Goal: Communication & Community: Ask a question

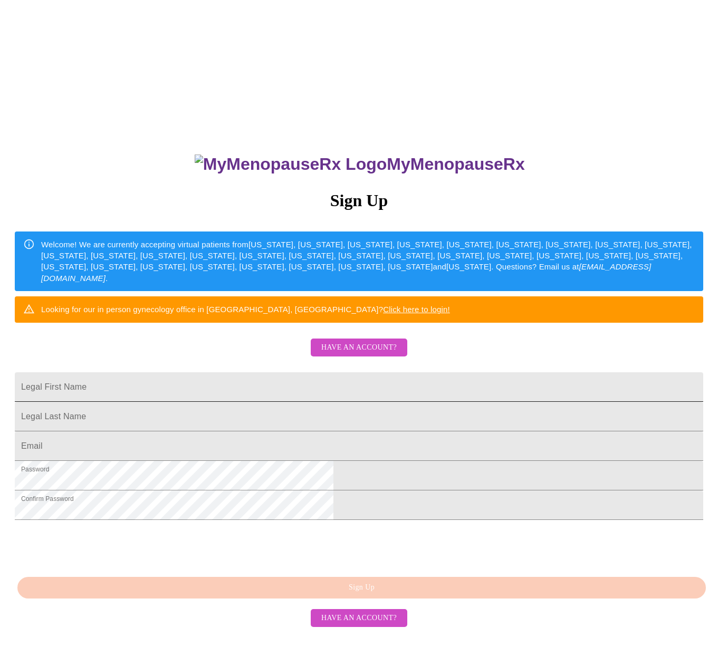
click at [247, 402] on input "Legal First Name" at bounding box center [359, 388] width 689 height 30
type input "l"
type input "[PERSON_NAME]"
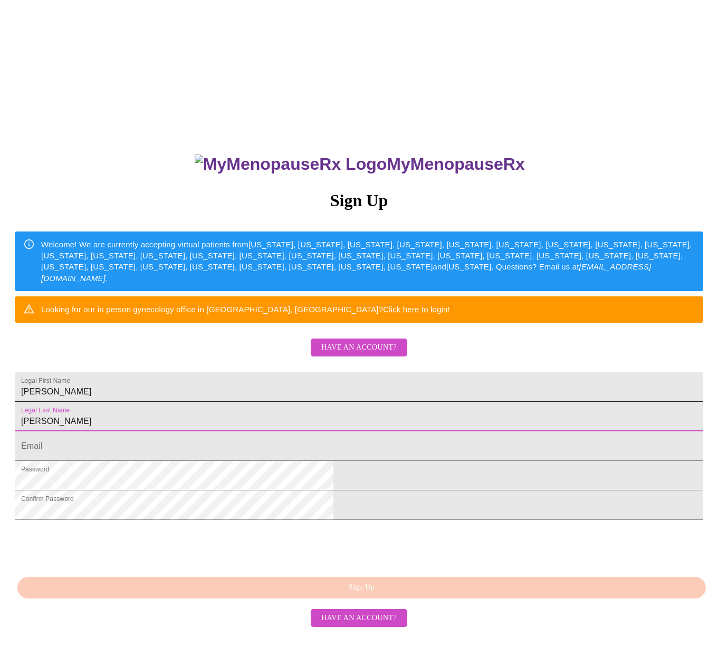
type input "[PERSON_NAME]"
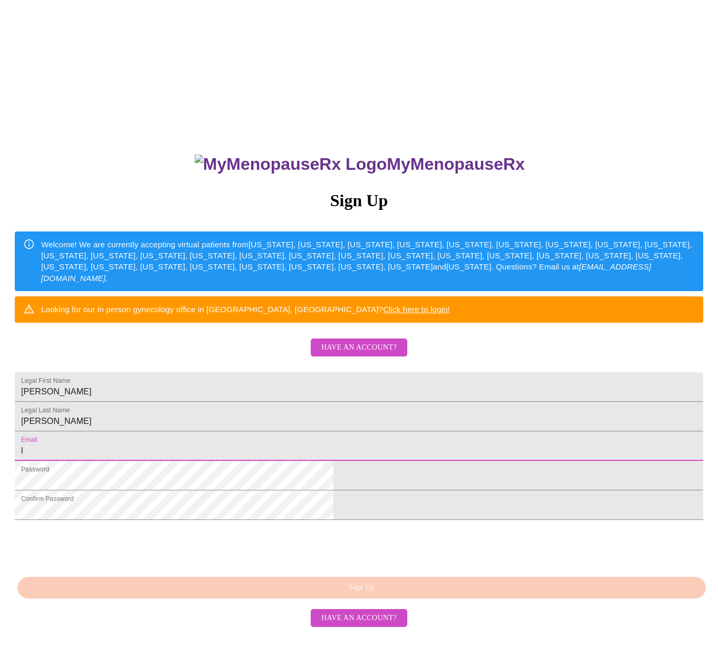
type input "[EMAIL_ADDRESS][DOMAIN_NAME]"
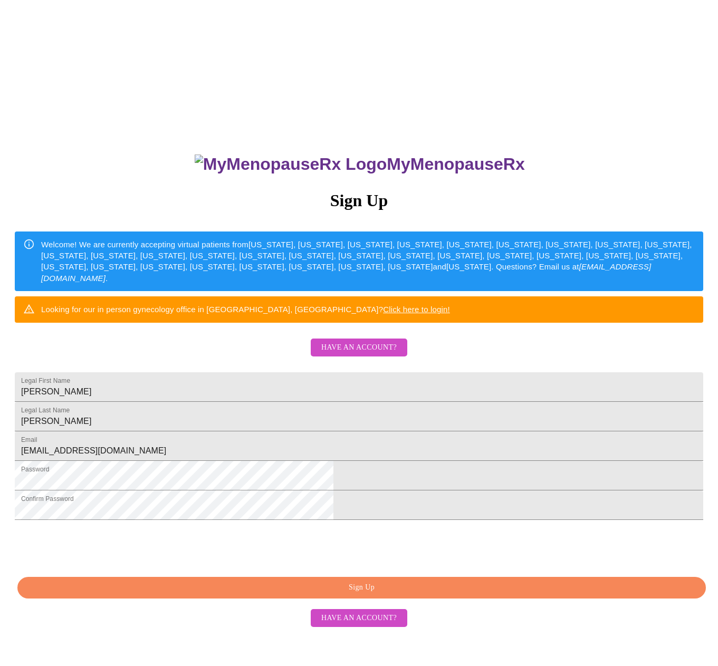
scroll to position [37, 0]
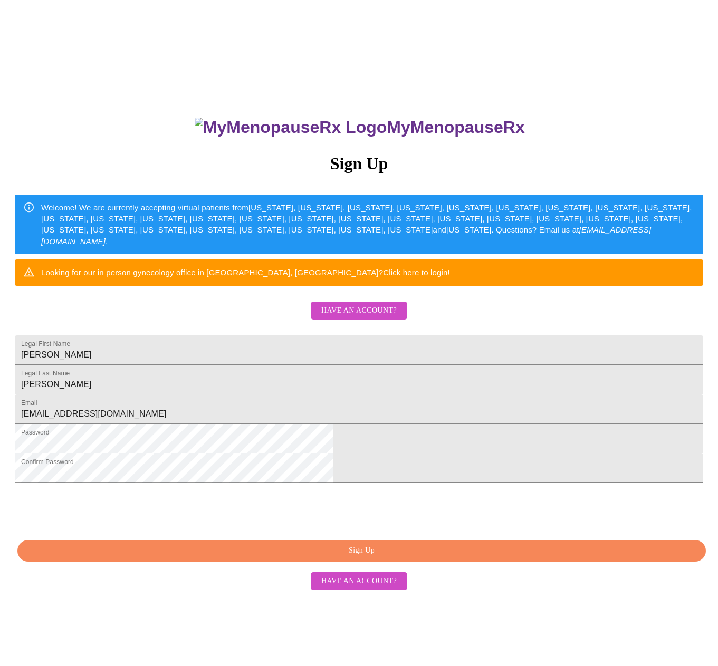
click at [351, 588] on span "Have an account?" at bounding box center [358, 581] width 75 height 13
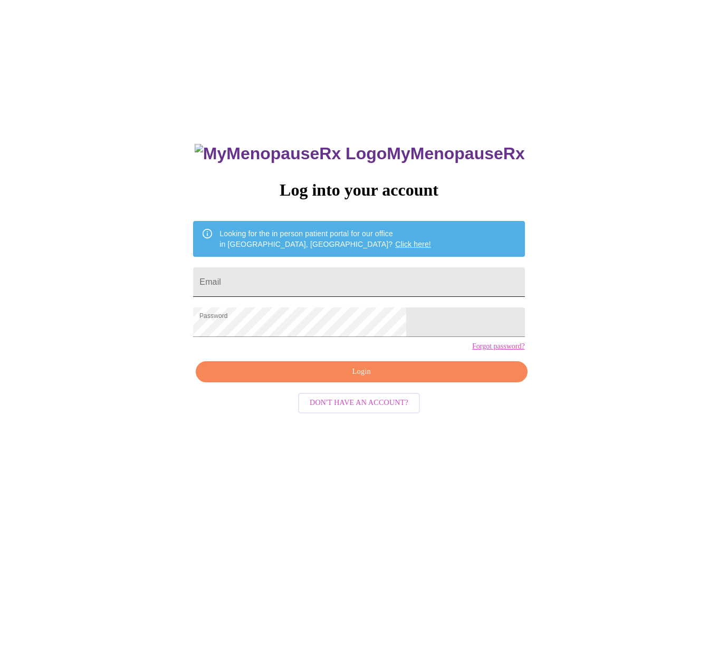
click at [268, 278] on input "Email" at bounding box center [358, 283] width 331 height 30
type input "[EMAIL_ADDRESS][DOMAIN_NAME]"
click at [300, 379] on span "Login" at bounding box center [361, 372] width 307 height 13
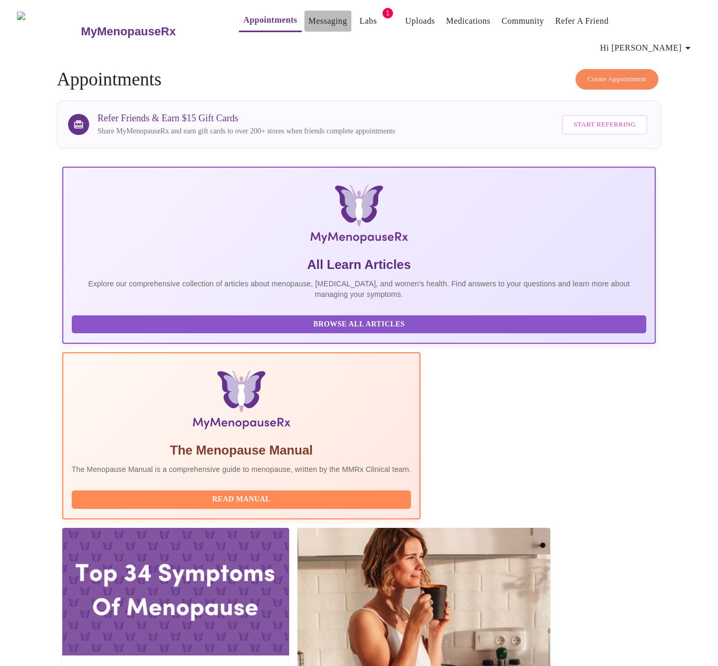
click at [320, 20] on link "Messaging" at bounding box center [328, 21] width 39 height 15
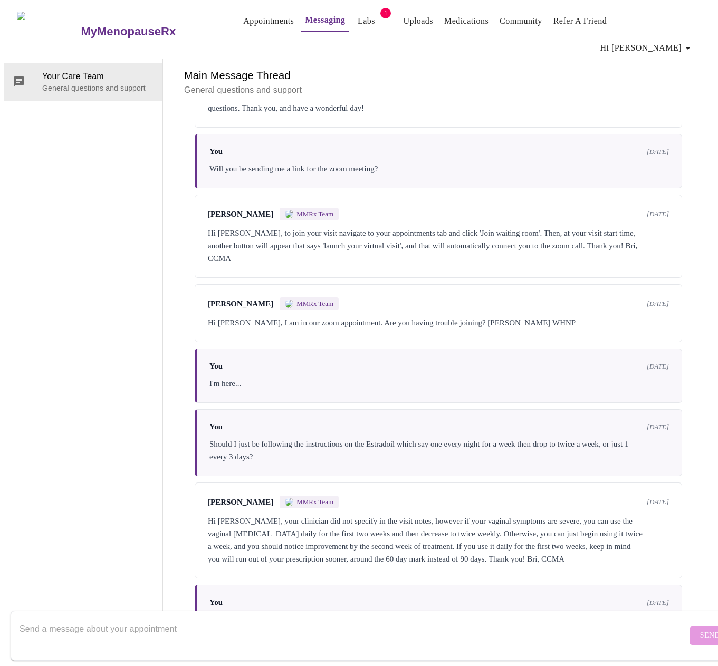
scroll to position [40, 0]
click at [266, 598] on div "You 3 months ago" at bounding box center [439, 602] width 460 height 9
click at [97, 619] on textarea "Send a message about your appointment" at bounding box center [353, 636] width 667 height 34
click at [156, 619] on textarea "Can we please change the Welbutrin dosage to 100" at bounding box center [353, 636] width 667 height 34
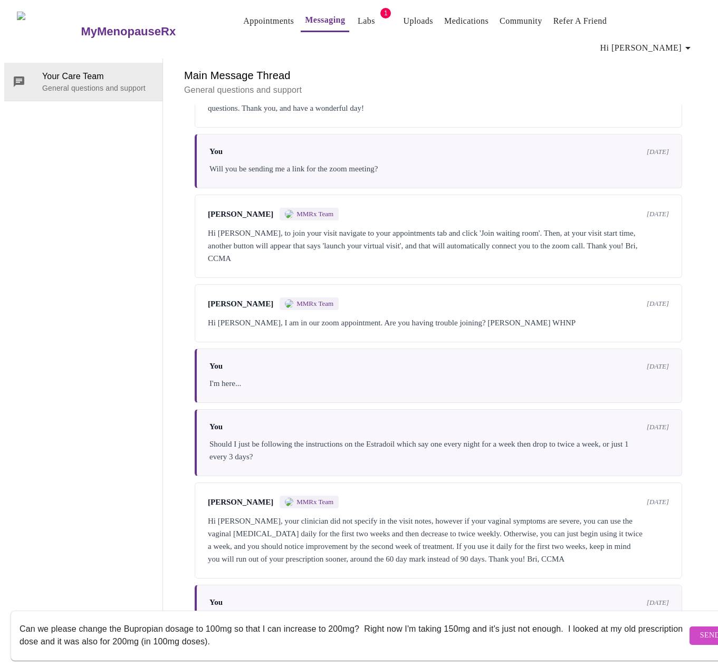
click at [139, 619] on textarea "Can we please change the Bupropian dosage to 100mg so that I can increase to 20…" at bounding box center [353, 636] width 667 height 34
click at [160, 619] on textarea "Can we please change the Bupropian dosage to 100mg so that I can increase to 20…" at bounding box center [353, 636] width 667 height 34
type textarea "Can we please change the Bupropian (Welbutrin) dosage to 100mg so that I can in…"
click at [700, 629] on span "Send" at bounding box center [710, 635] width 20 height 13
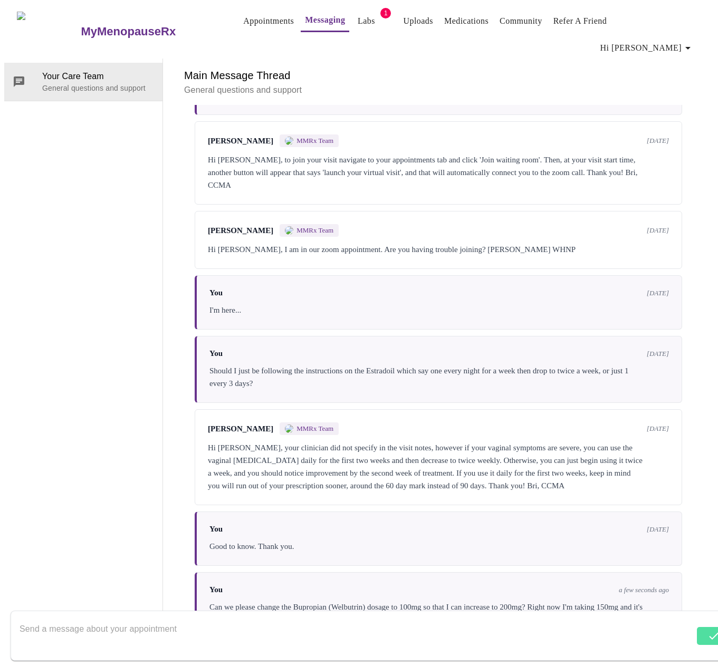
scroll to position [242, 0]
